Goal: Task Accomplishment & Management: Manage account settings

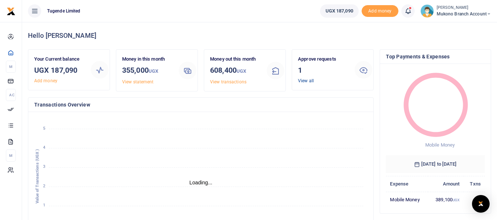
scroll to position [6, 6]
click at [304, 82] on link "View all" at bounding box center [306, 80] width 16 height 5
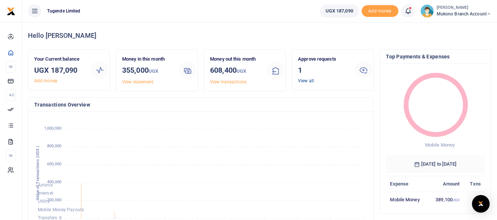
click at [304, 82] on link "View all" at bounding box center [306, 80] width 16 height 5
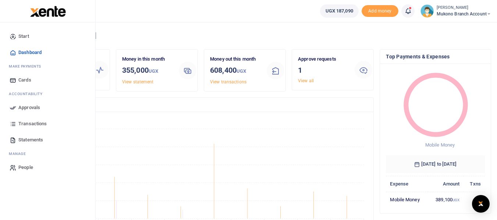
click at [15, 109] on icon at bounding box center [13, 107] width 7 height 7
click at [17, 102] on link "Approvals" at bounding box center [48, 108] width 84 height 16
click at [32, 122] on span "Transactions" at bounding box center [32, 123] width 28 height 7
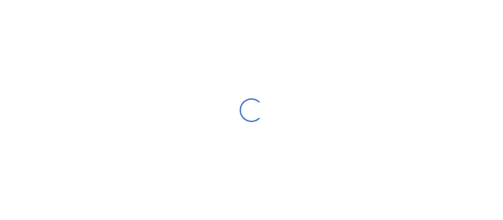
select select
type input "08/24/2025 - 09/22/2025"
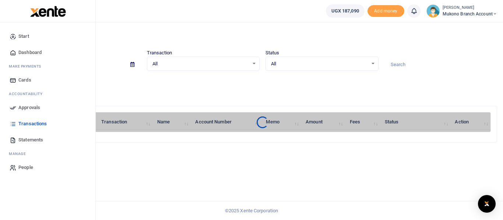
click at [23, 109] on span "Approvals" at bounding box center [29, 107] width 22 height 7
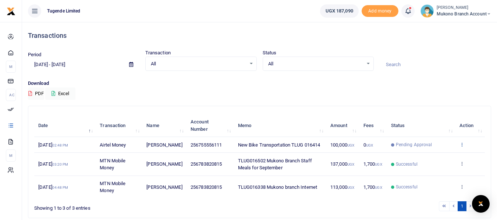
click at [463, 145] on icon at bounding box center [462, 144] width 5 height 5
click at [465, 145] on td "View details Send again" at bounding box center [470, 145] width 29 height 16
click at [462, 145] on icon at bounding box center [462, 144] width 5 height 5
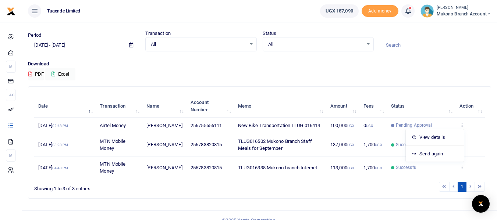
scroll to position [29, 0]
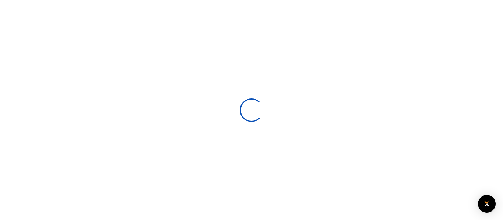
click at [467, 96] on div at bounding box center [251, 110] width 503 height 220
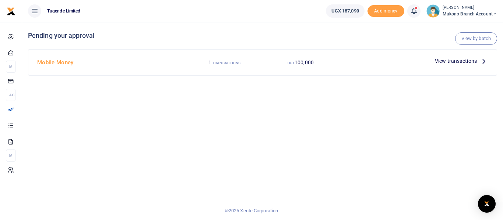
click at [483, 61] on icon at bounding box center [483, 61] width 8 height 8
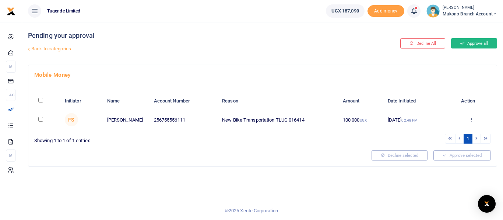
click at [476, 46] on button "Approve all" at bounding box center [474, 43] width 46 height 10
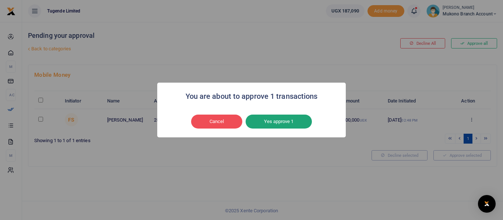
click at [283, 120] on button "Yes approve 1" at bounding box center [278, 122] width 66 height 14
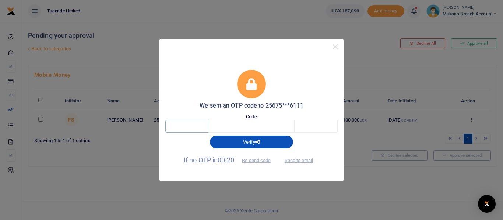
click at [196, 125] on input "text" at bounding box center [186, 126] width 43 height 13
type input "8"
type input "3"
type input "6"
type input "3"
